Goal: Information Seeking & Learning: Compare options

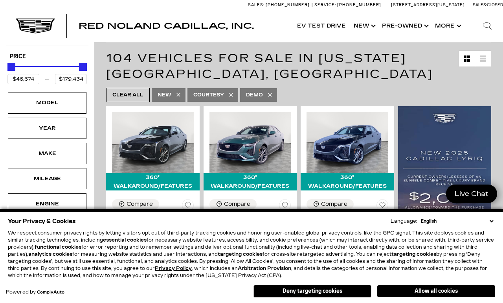
click at [52, 98] on div "Model" at bounding box center [47, 102] width 39 height 9
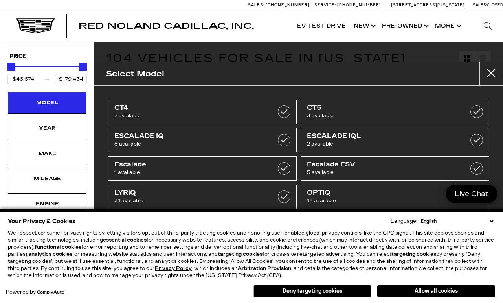
click at [484, 109] on link "CT5 3 available" at bounding box center [395, 111] width 189 height 24
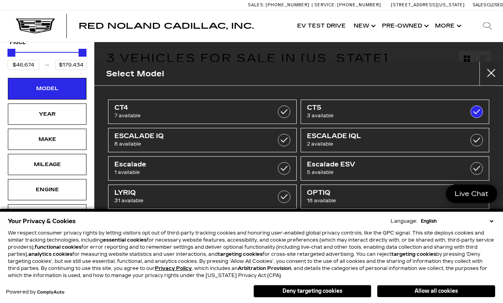
type input "$51,298"
type input "$57,324"
checkbox input "true"
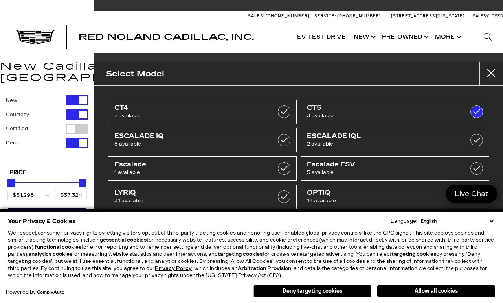
click at [445, 286] on button "Allow all cookies" at bounding box center [436, 291] width 118 height 12
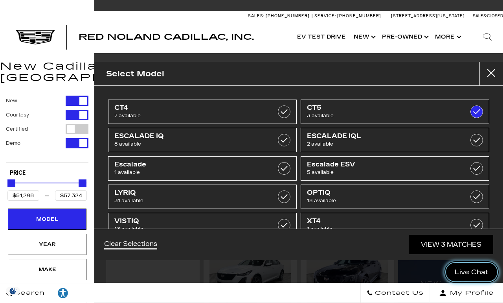
click at [460, 273] on span "Live Chat" at bounding box center [472, 271] width 42 height 9
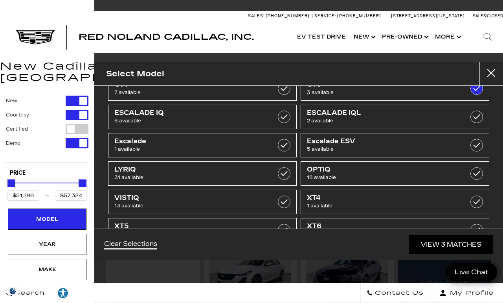
scroll to position [23, 0]
click at [422, 254] on link "View 3 Matches" at bounding box center [451, 244] width 84 height 19
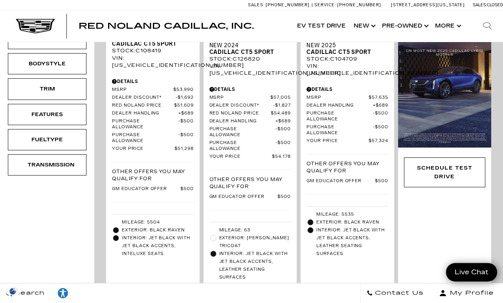
scroll to position [306, 0]
click at [35, 110] on div "Features" at bounding box center [47, 114] width 39 height 9
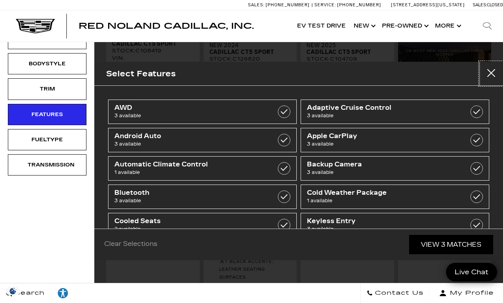
click at [492, 74] on button "Close" at bounding box center [492, 74] width 24 height 24
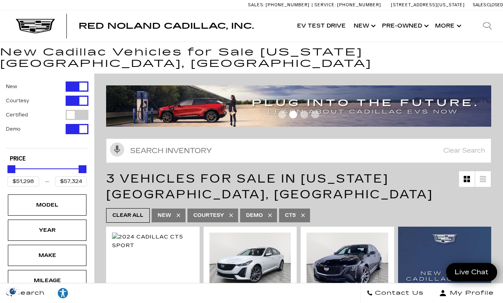
scroll to position [0, 0]
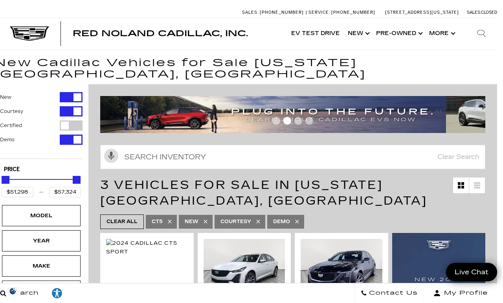
scroll to position [3, 6]
